Goal: Use online tool/utility: Utilize a website feature to perform a specific function

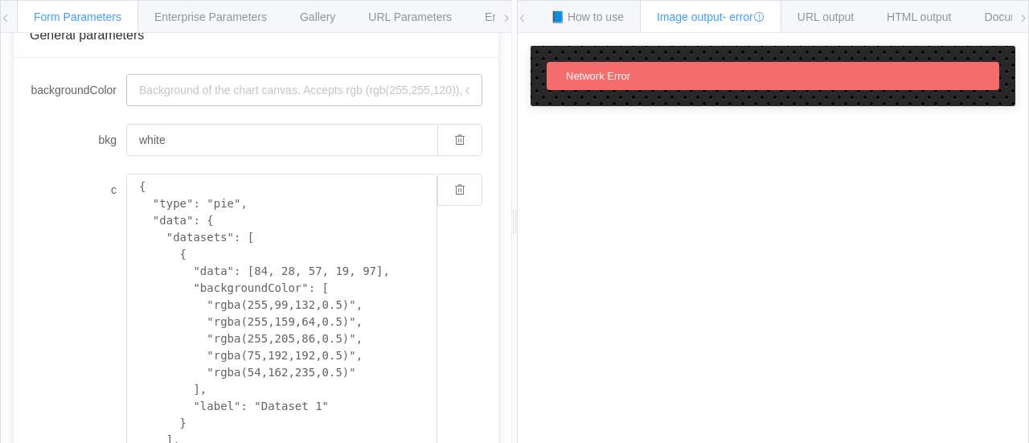
scroll to position [157, 0]
click at [442, 186] on button "button" at bounding box center [459, 188] width 45 height 32
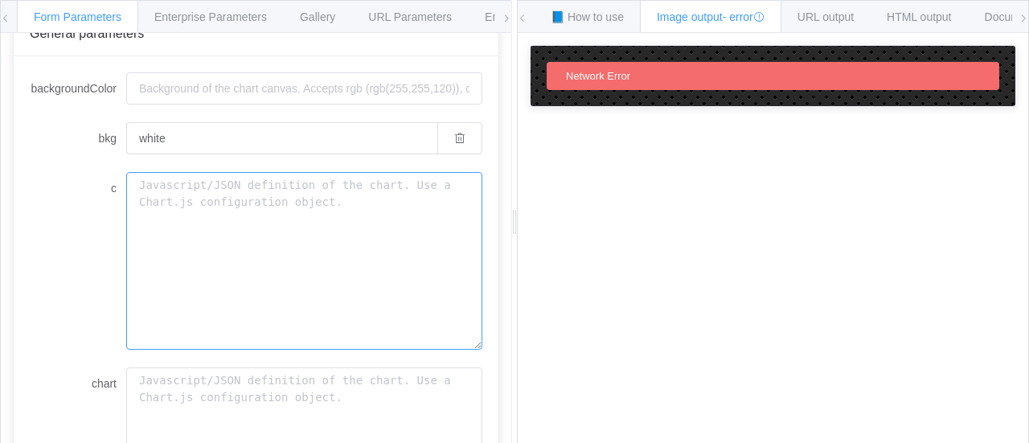
click at [239, 253] on textarea "c" at bounding box center [304, 261] width 356 height 178
paste textarea "[ { "labels": [ "Pedidos", "Ot", "Picking", "Despacho" ], "data": [ 30, 25, 20,…"
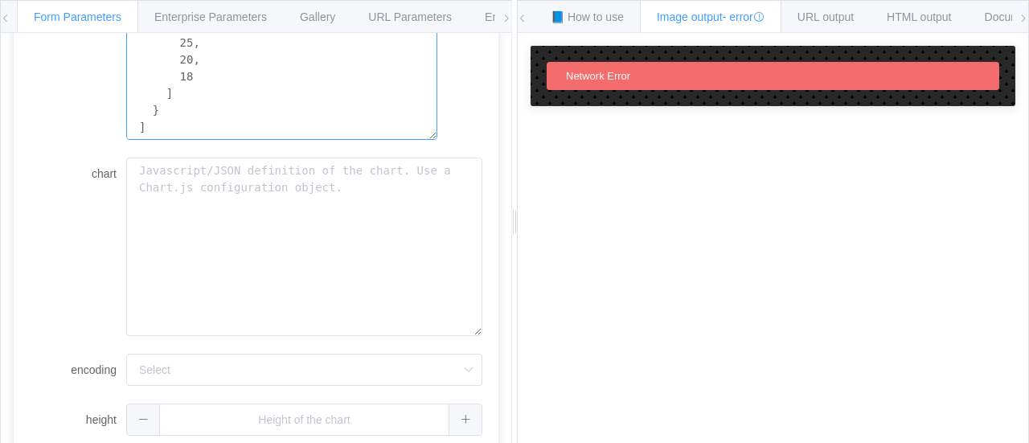
scroll to position [467, 0]
type textarea "[ { "labels": [ "Pedidos", "Ot", "Picking", "Despacho" ], "data": [ 30, 25, 20,…"
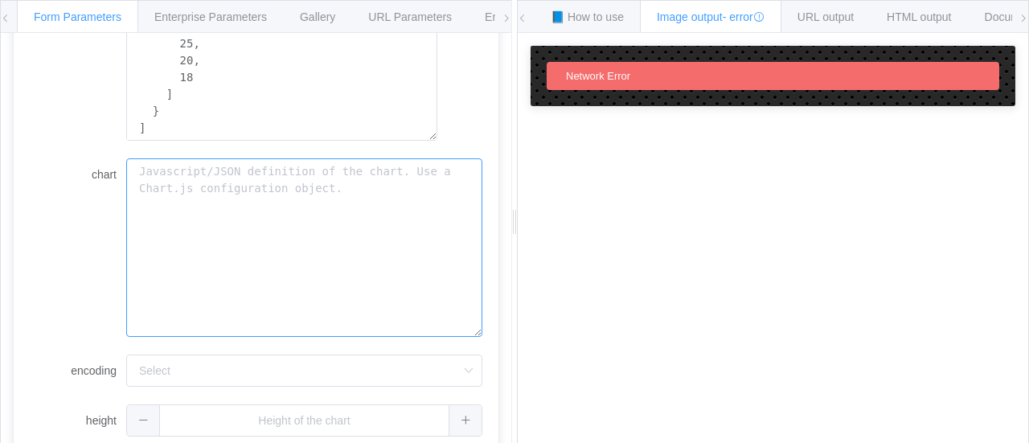
click at [366, 213] on textarea "chart" at bounding box center [304, 247] width 356 height 178
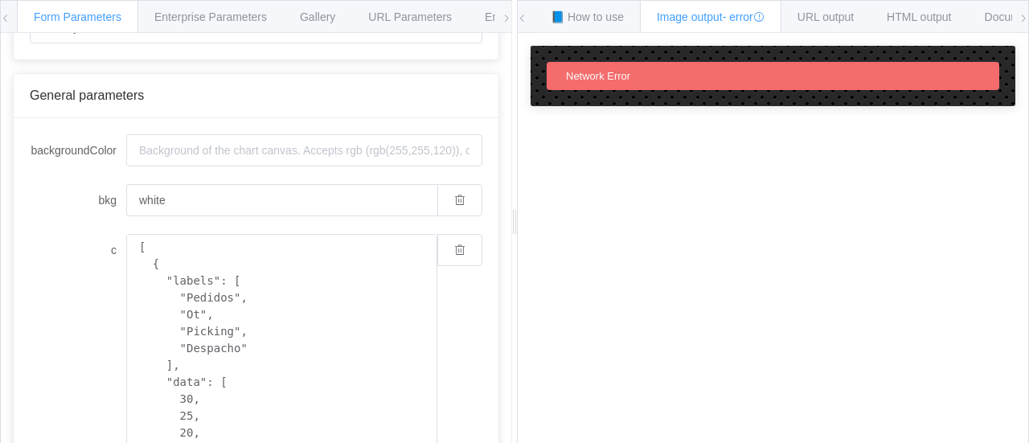
scroll to position [92, 0]
click at [612, 18] on span "📘 How to use" at bounding box center [586, 16] width 73 height 13
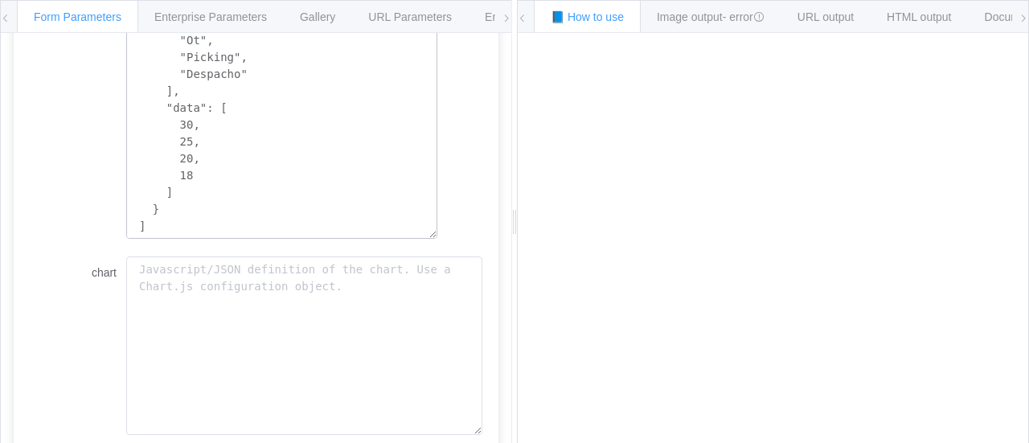
scroll to position [372, 0]
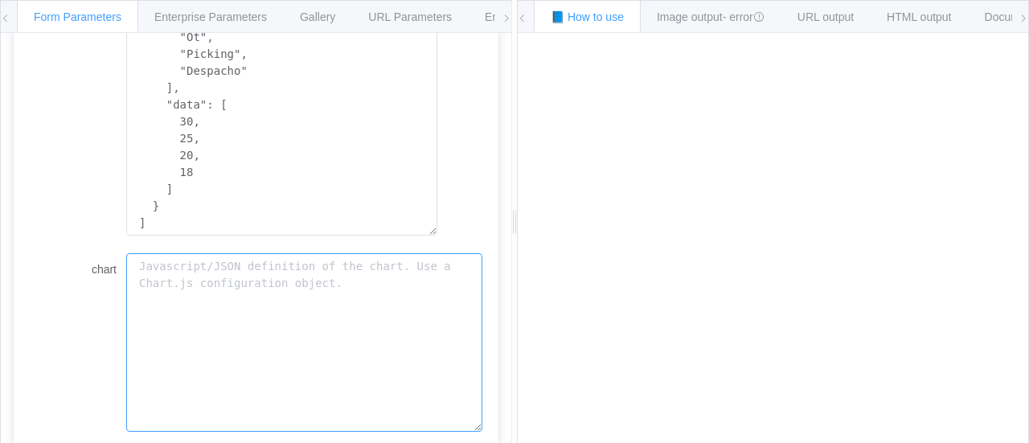
click at [272, 263] on textarea "chart" at bounding box center [304, 342] width 356 height 178
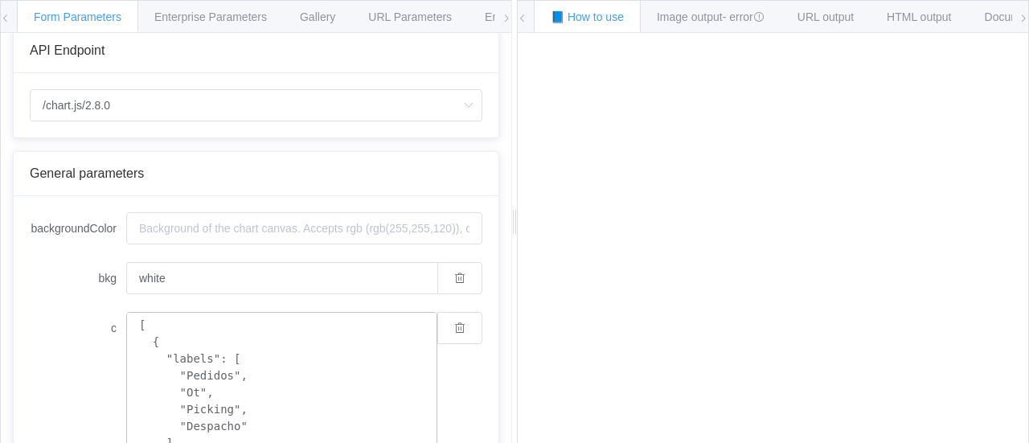
scroll to position [0, 0]
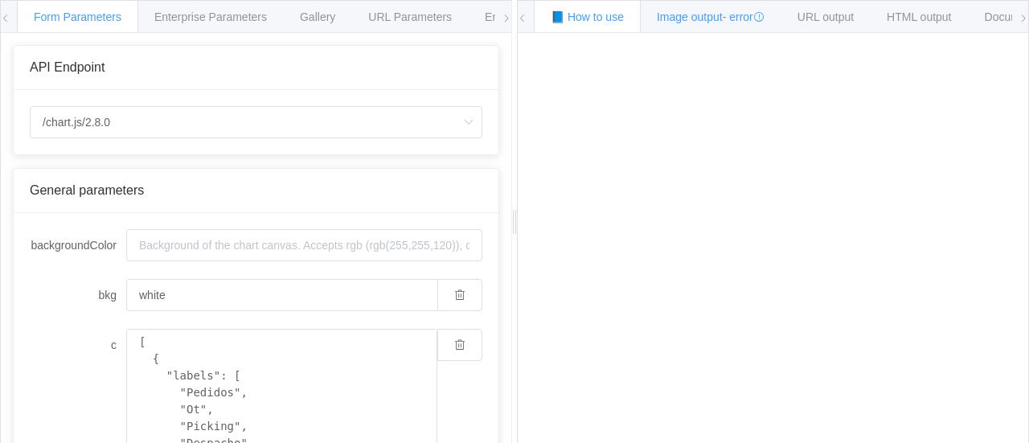
click at [696, 17] on span "Image output - error" at bounding box center [711, 16] width 108 height 13
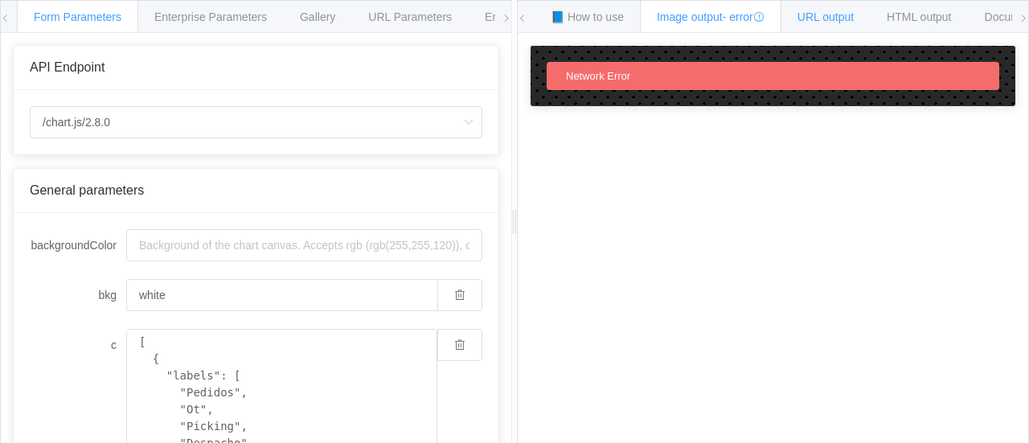
click at [833, 10] on span "URL output" at bounding box center [825, 16] width 56 height 13
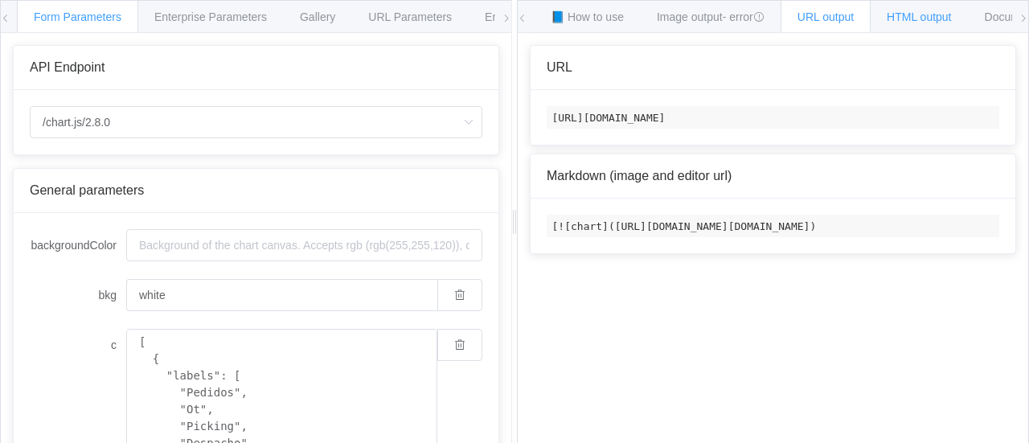
click at [945, 17] on span "HTML output" at bounding box center [918, 16] width 64 height 13
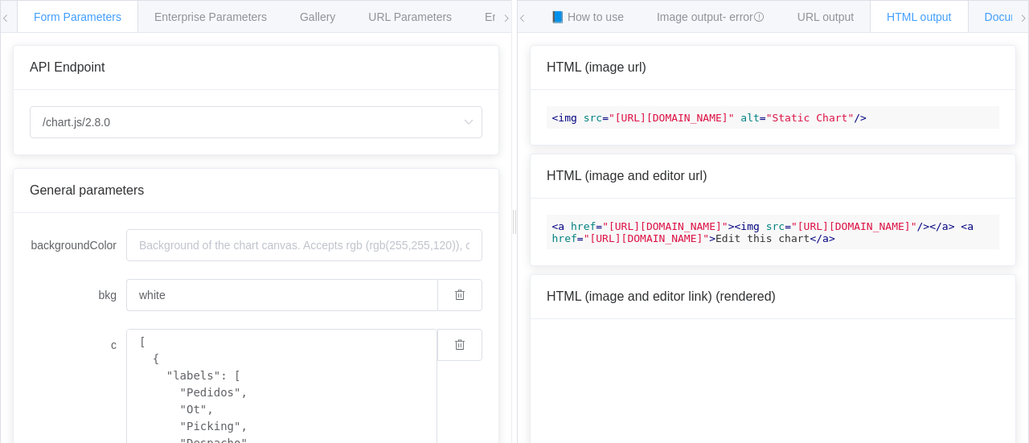
click at [995, 20] on span "Documentation" at bounding box center [1022, 16] width 76 height 13
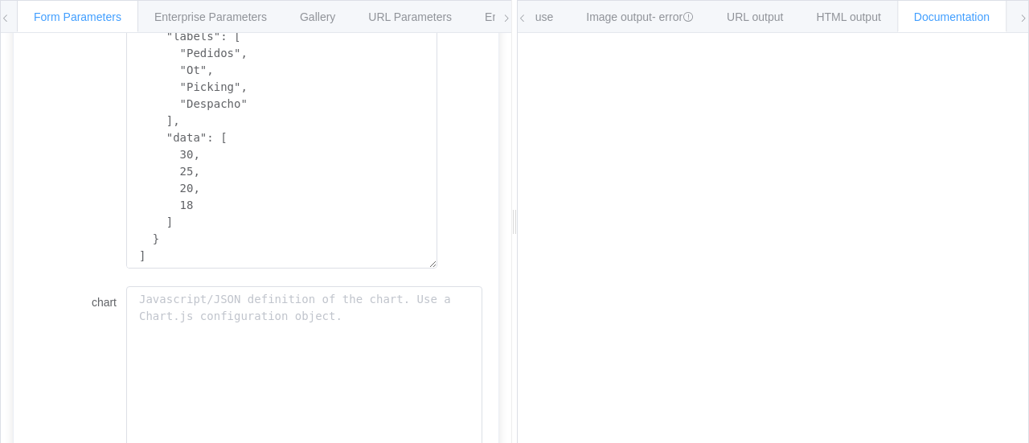
scroll to position [342, 0]
click at [335, 297] on textarea "chart" at bounding box center [304, 373] width 356 height 178
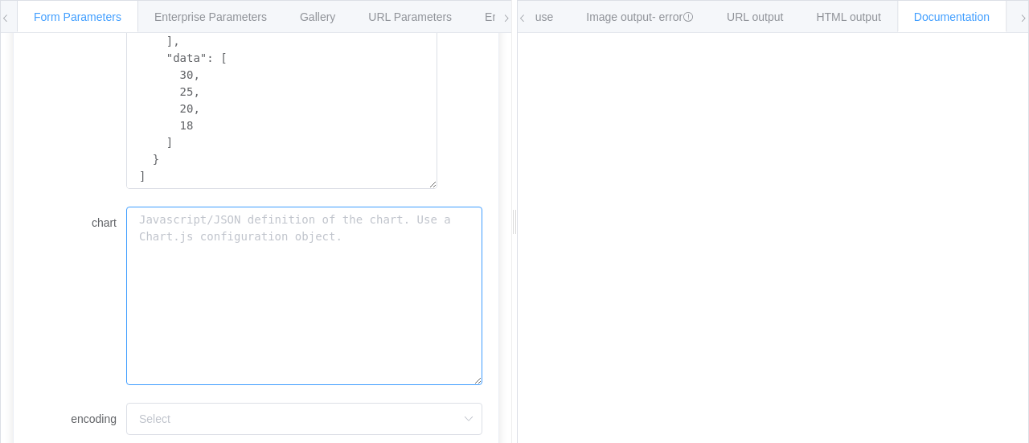
scroll to position [530, 0]
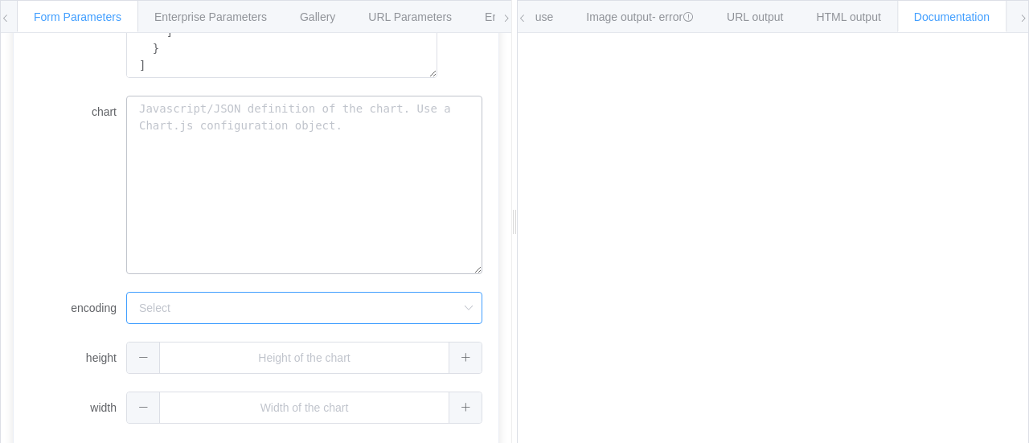
click at [335, 297] on input "encoding" at bounding box center [304, 308] width 356 height 32
click at [289, 370] on li "base64" at bounding box center [303, 377] width 355 height 27
type input "base64"
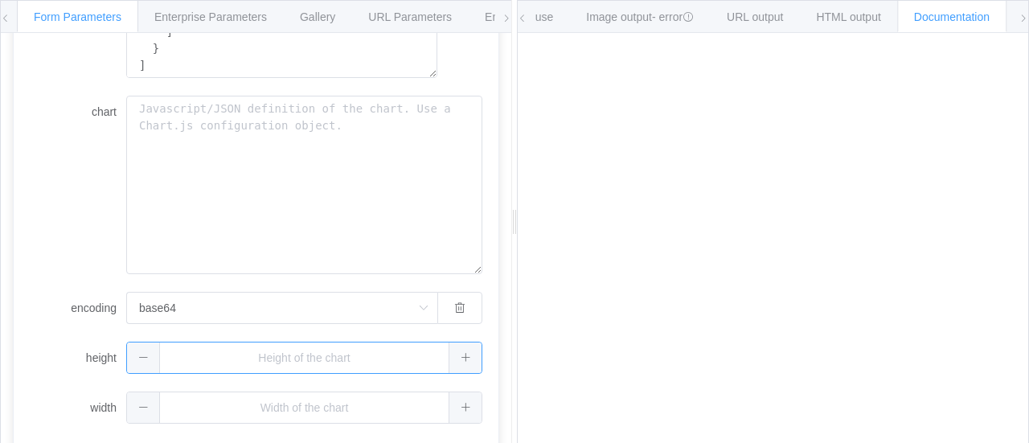
click at [293, 346] on input "text" at bounding box center [304, 358] width 356 height 32
type input "1"
click at [458, 356] on div "1" at bounding box center [304, 358] width 356 height 32
click at [458, 356] on button "button" at bounding box center [459, 358] width 45 height 32
click at [460, 356] on icon at bounding box center [465, 357] width 10 height 10
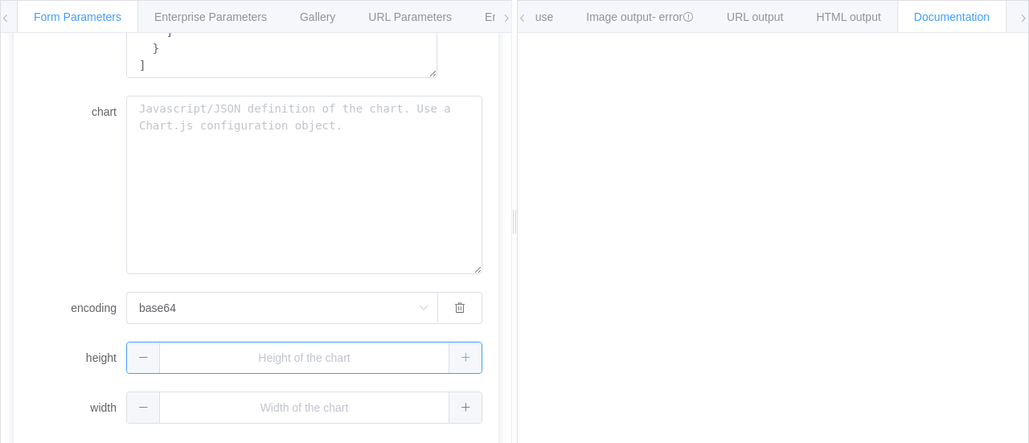
type input "1"
click at [458, 356] on button "button" at bounding box center [459, 358] width 45 height 32
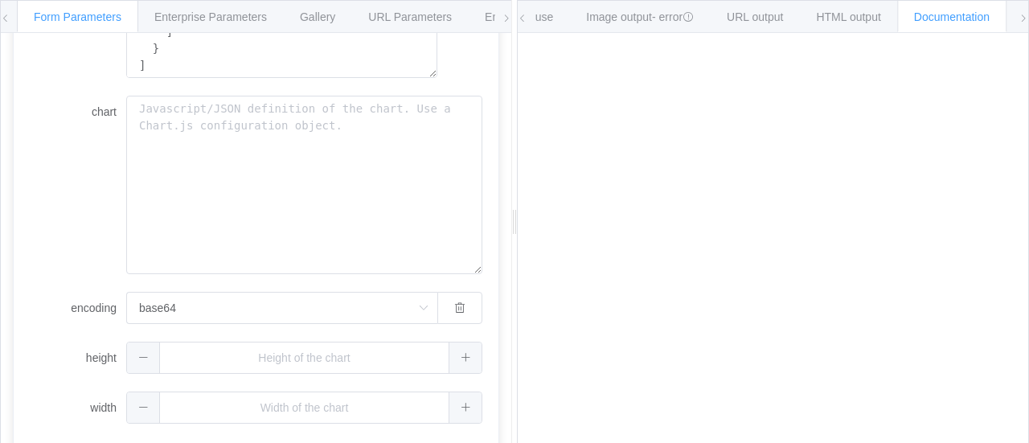
click at [526, 20] on icon at bounding box center [523, 19] width 10 height 10
click at [572, 17] on span "📘 How to use" at bounding box center [586, 16] width 73 height 13
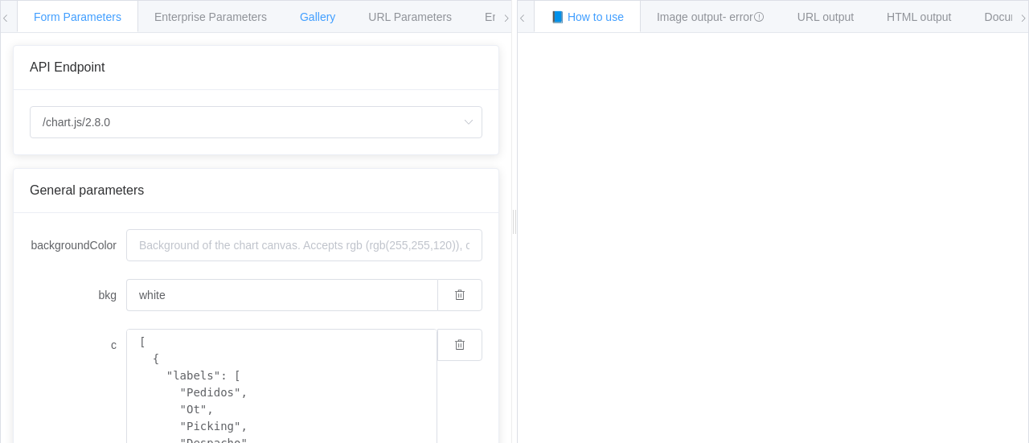
click at [321, 17] on span "Gallery" at bounding box center [317, 16] width 35 height 13
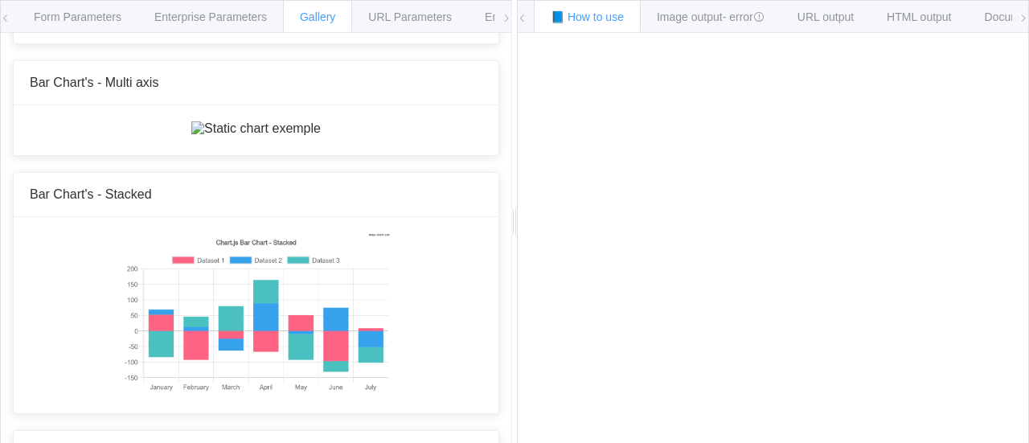
scroll to position [594, 0]
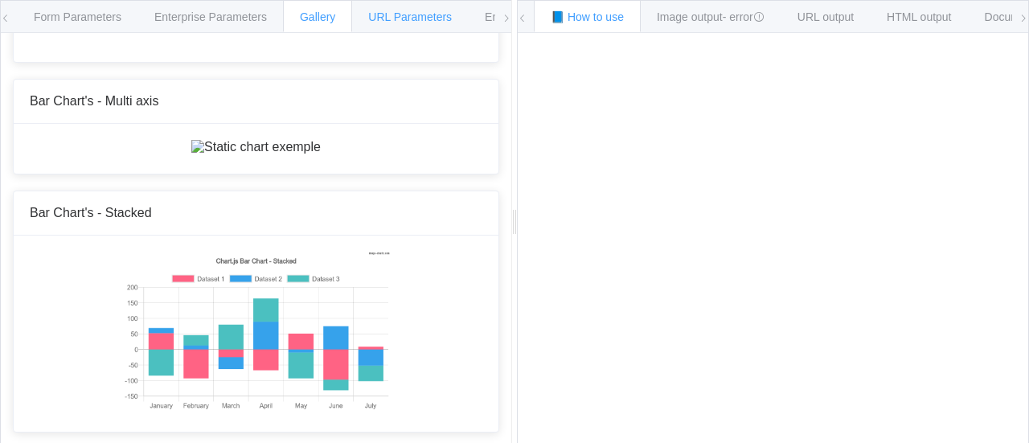
click at [419, 18] on span "URL Parameters" at bounding box center [410, 16] width 84 height 13
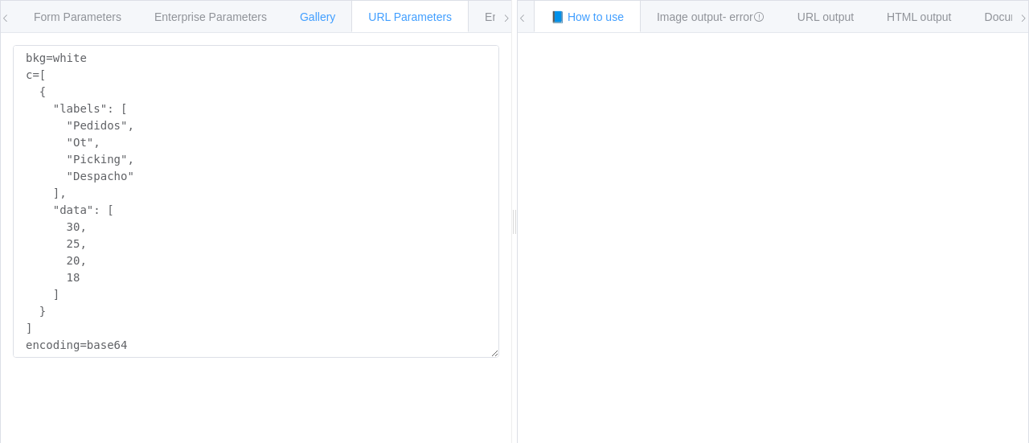
click at [300, 17] on span "Gallery" at bounding box center [317, 16] width 35 height 13
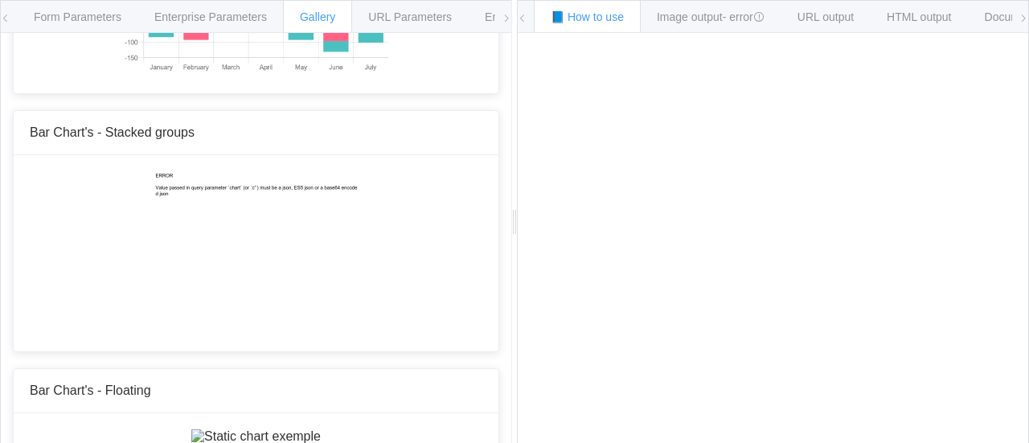
scroll to position [936, 0]
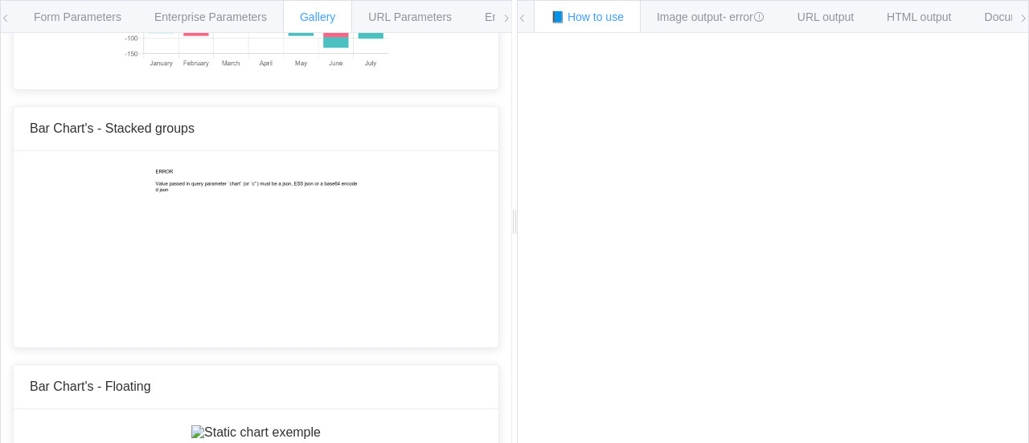
click at [509, 20] on icon at bounding box center [506, 19] width 10 height 10
click at [456, 15] on span "Environments" at bounding box center [446, 16] width 69 height 13
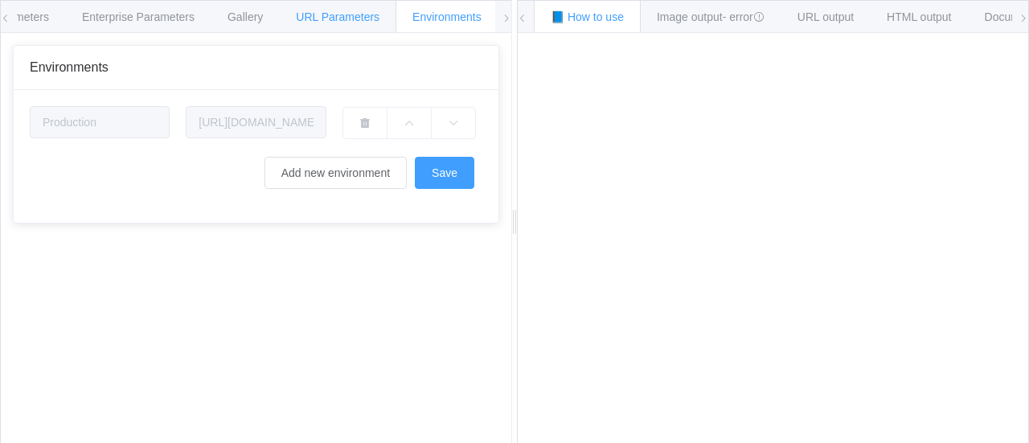
click at [360, 25] on div "URL Parameters" at bounding box center [337, 16] width 117 height 32
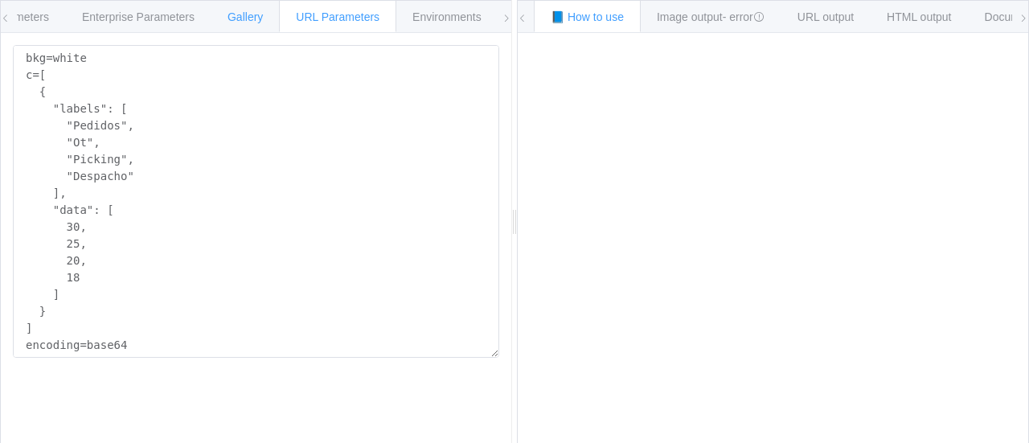
click at [255, 15] on span "Gallery" at bounding box center [244, 16] width 35 height 13
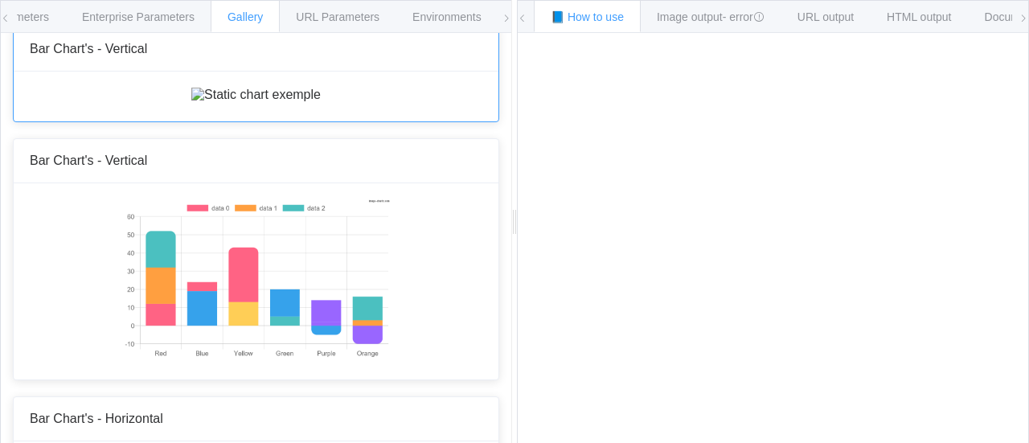
scroll to position [18, 0]
click at [191, 103] on img at bounding box center [255, 95] width 129 height 14
click at [231, 103] on img at bounding box center [255, 95] width 129 height 14
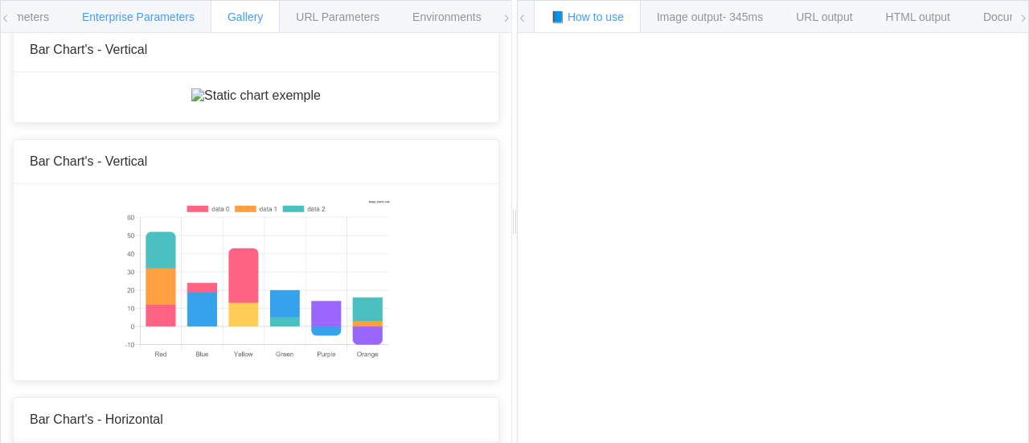
click at [164, 20] on span "Enterprise Parameters" at bounding box center [138, 16] width 113 height 13
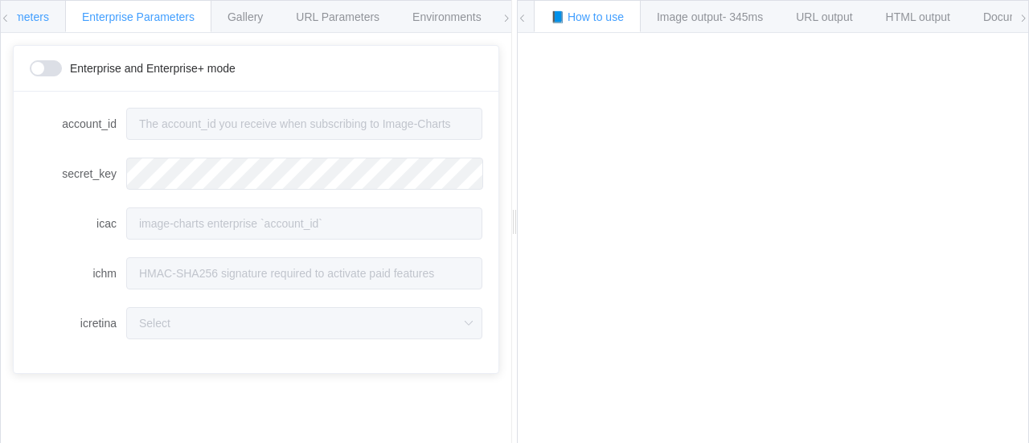
click at [55, 19] on div "Form Parameters" at bounding box center [5, 16] width 121 height 32
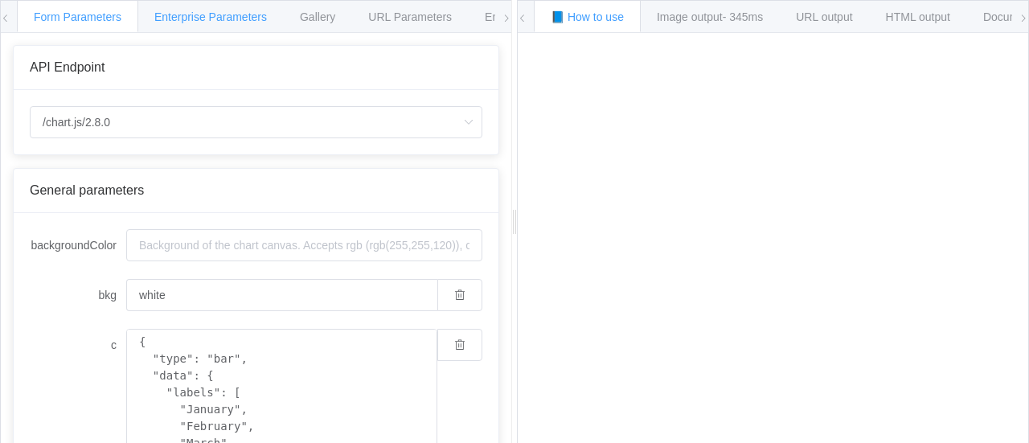
click at [231, 25] on div "Enterprise Parameters" at bounding box center [210, 16] width 146 height 32
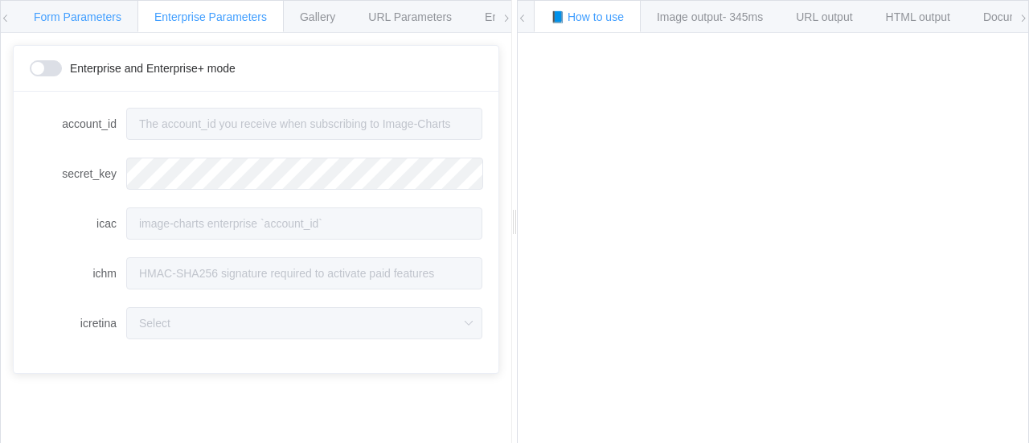
click at [114, 10] on span "Form Parameters" at bounding box center [78, 16] width 88 height 13
